Goal: Information Seeking & Learning: Find specific fact

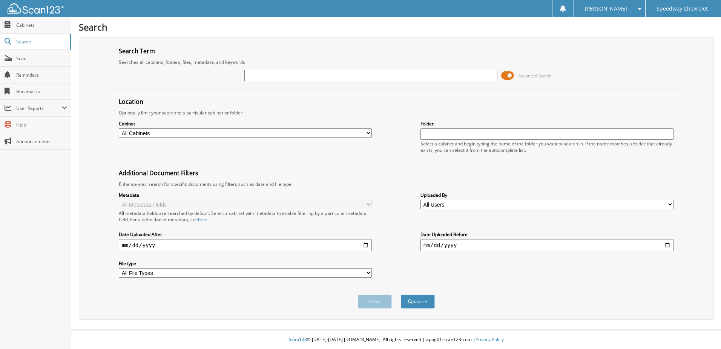
click at [258, 78] on input "text" at bounding box center [370, 75] width 253 height 11
type input "JAGADEE"
click at [401, 294] on button "Search" at bounding box center [418, 301] width 34 height 14
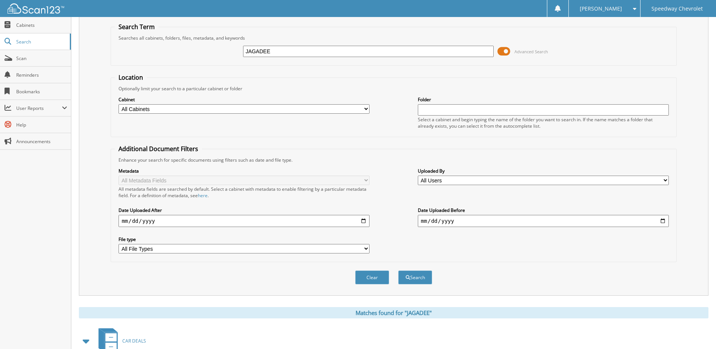
scroll to position [208, 0]
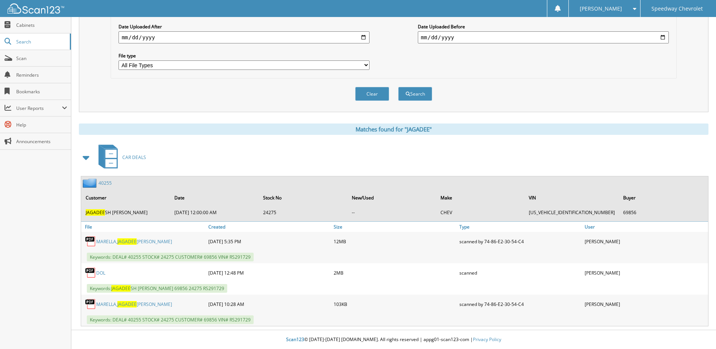
click at [101, 272] on link "DOL" at bounding box center [100, 272] width 9 height 6
